Goal: Task Accomplishment & Management: Manage account settings

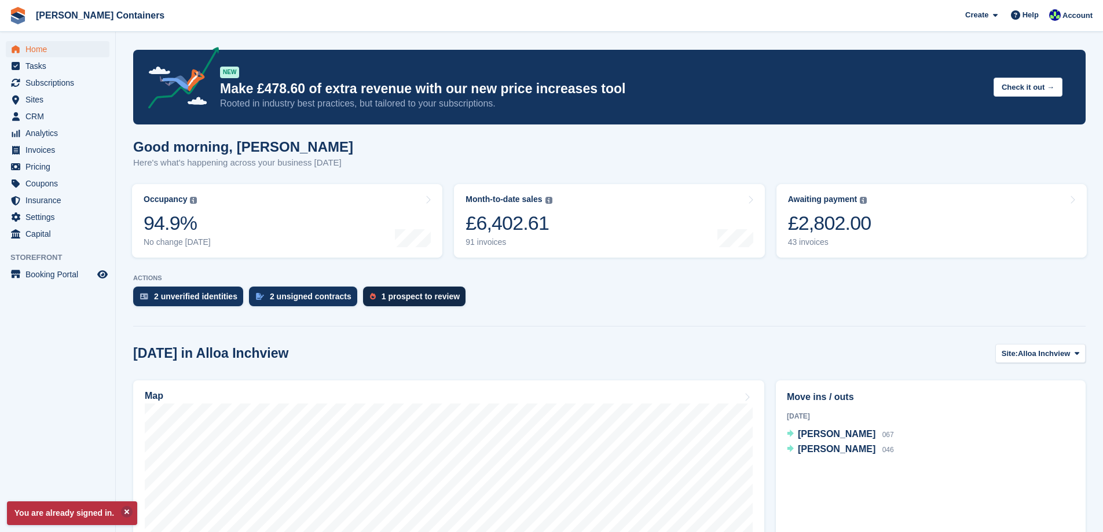
click at [397, 299] on div "1 prospect to review" at bounding box center [421, 296] width 78 height 9
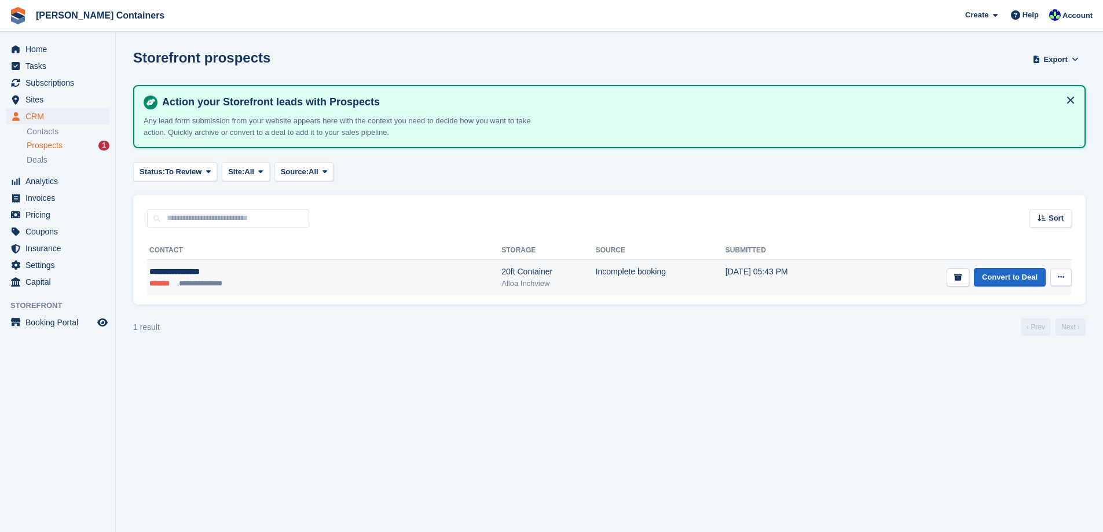
click at [1071, 273] on button at bounding box center [1060, 277] width 21 height 17
click at [1015, 335] on p "Delete prospect" at bounding box center [1016, 339] width 101 height 15
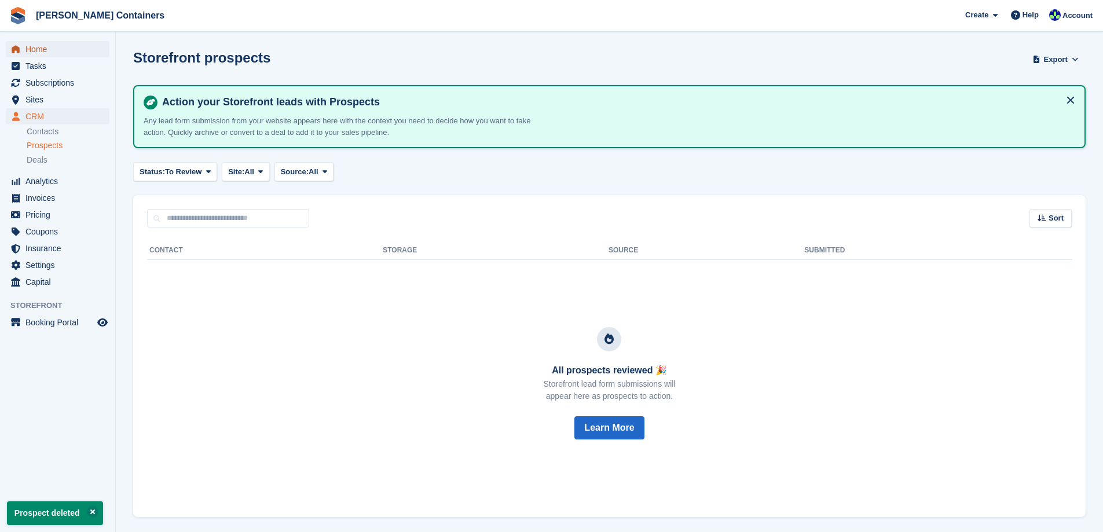
click at [34, 46] on span "Home" at bounding box center [59, 49] width 69 height 16
